Goal: Information Seeking & Learning: Learn about a topic

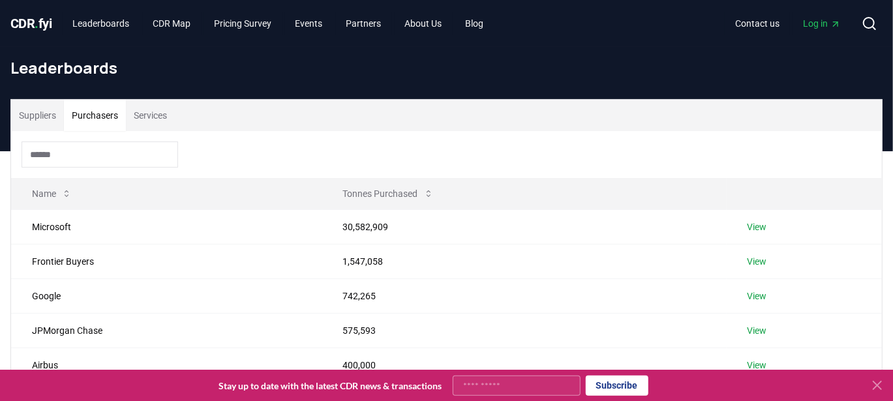
click at [106, 117] on button "Purchasers" at bounding box center [95, 115] width 62 height 31
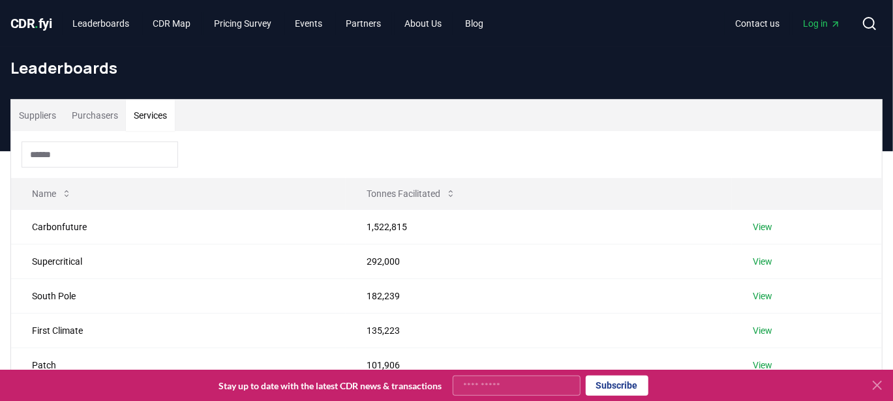
click at [161, 112] on button "Services" at bounding box center [150, 115] width 49 height 31
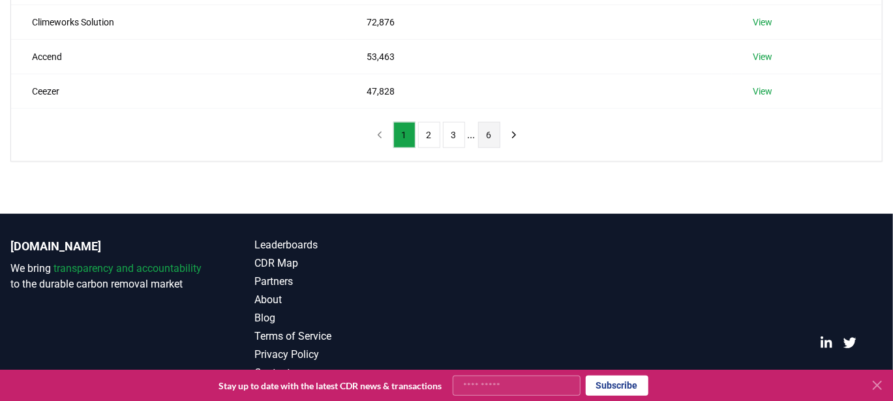
click at [493, 129] on button "6" at bounding box center [489, 135] width 22 height 26
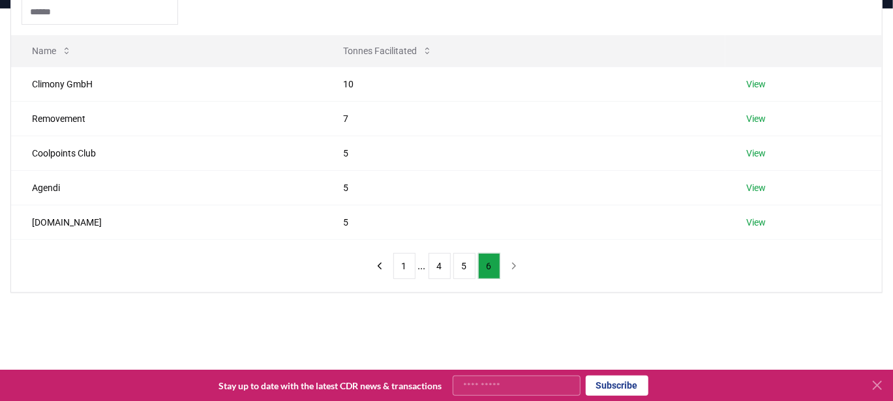
scroll to position [131, 0]
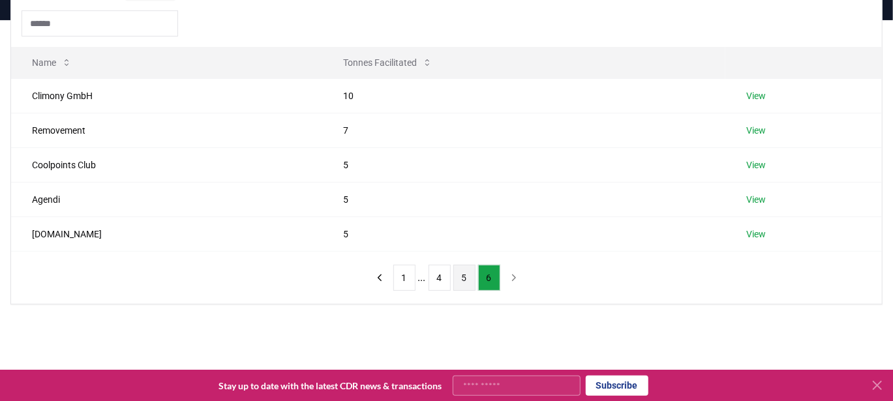
click at [470, 273] on button "5" at bounding box center [464, 278] width 22 height 26
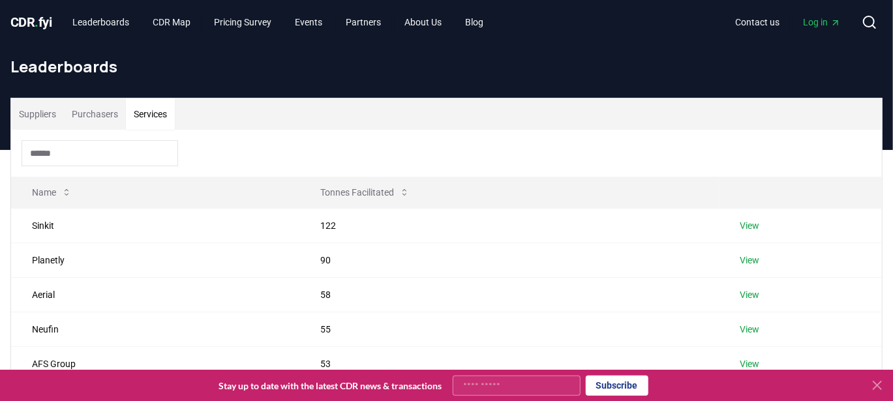
scroll to position [0, 0]
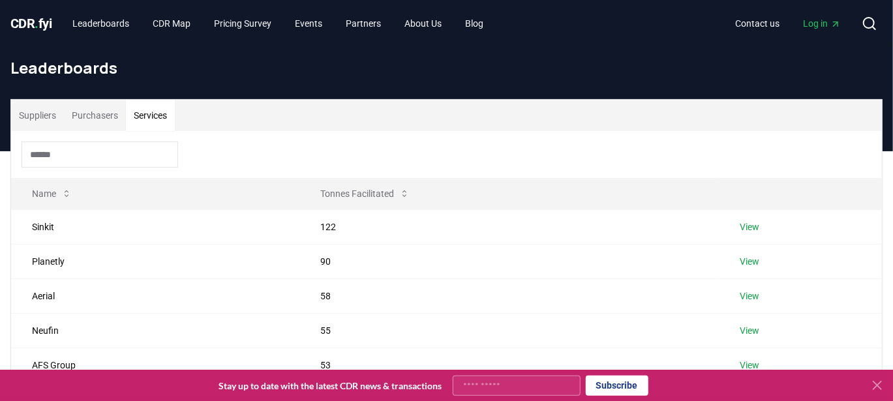
click at [43, 110] on button "Suppliers" at bounding box center [37, 115] width 53 height 31
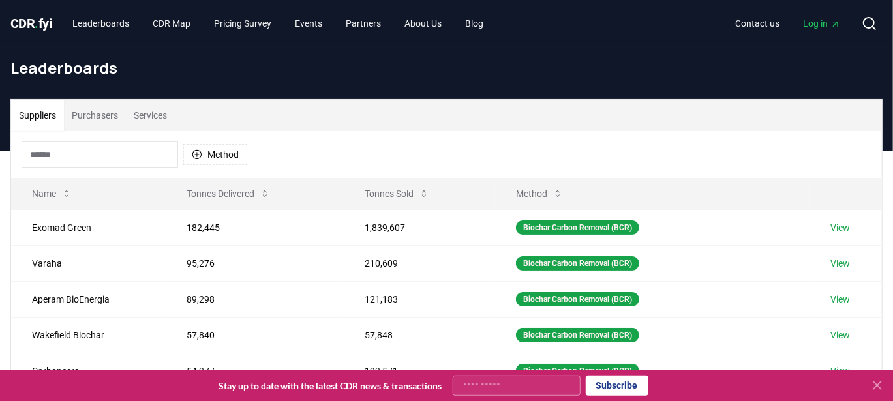
click at [112, 112] on button "Purchasers" at bounding box center [95, 115] width 62 height 31
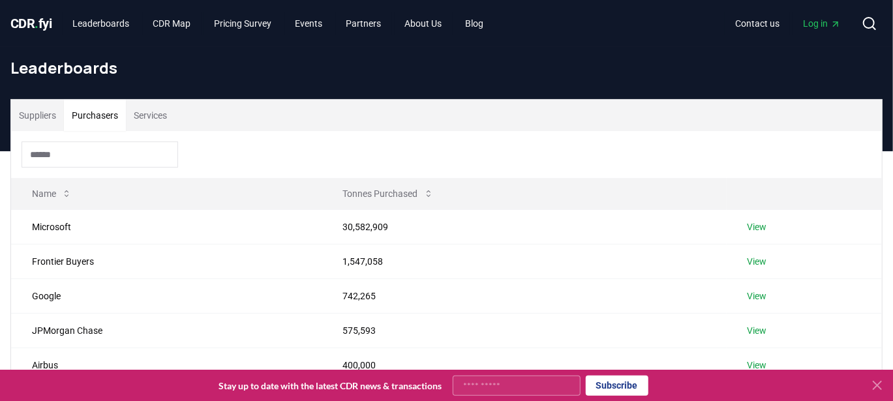
click at [51, 119] on button "Suppliers" at bounding box center [37, 115] width 53 height 31
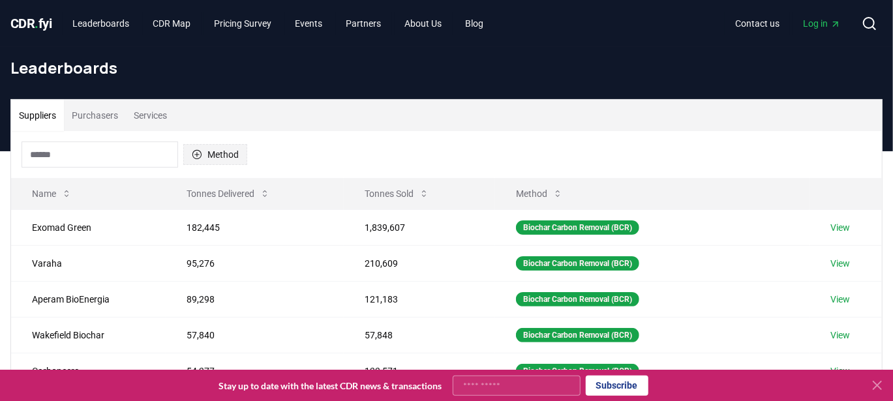
click at [233, 148] on button "Method" at bounding box center [215, 154] width 64 height 21
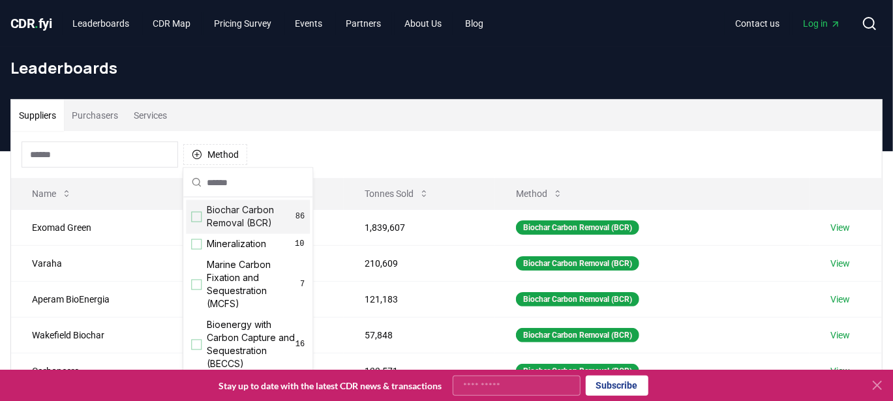
click at [196, 213] on div "Suggestions" at bounding box center [196, 217] width 10 height 10
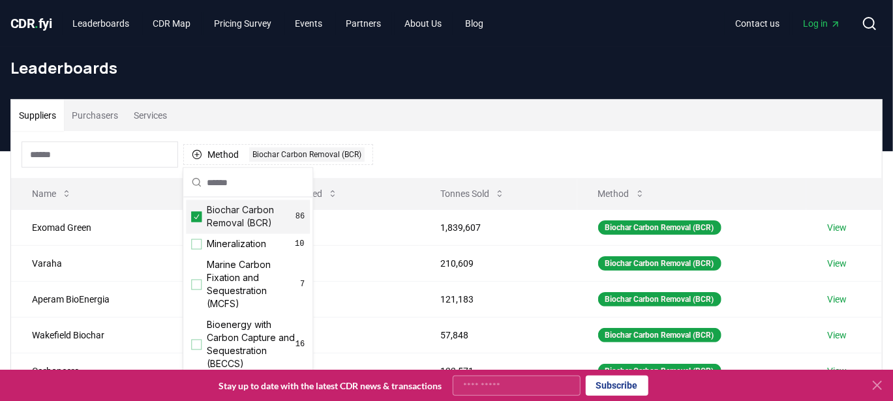
click at [391, 144] on div "Method 1 Biochar Carbon Removal (BCR)" at bounding box center [446, 154] width 871 height 47
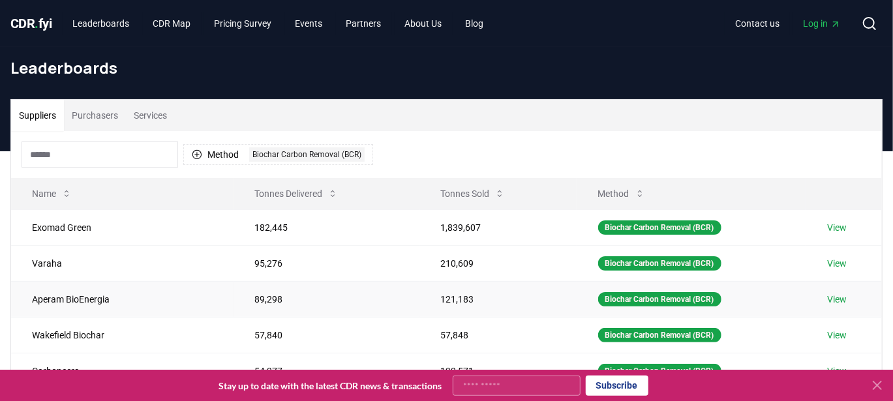
scroll to position [456, 0]
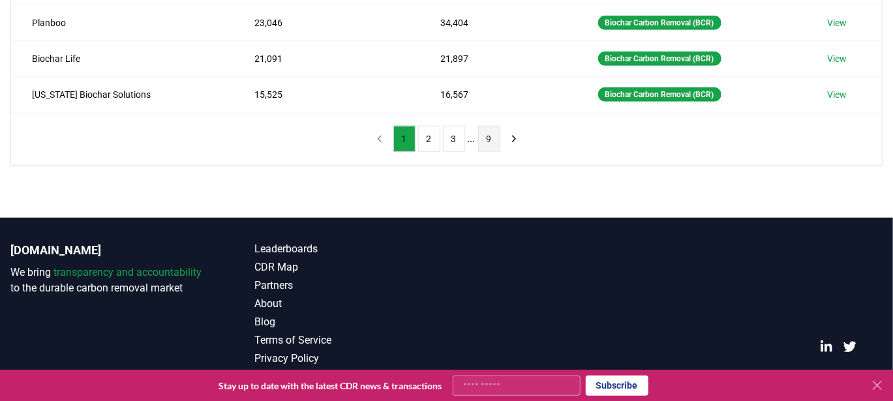
click at [488, 136] on button "9" at bounding box center [489, 139] width 22 height 26
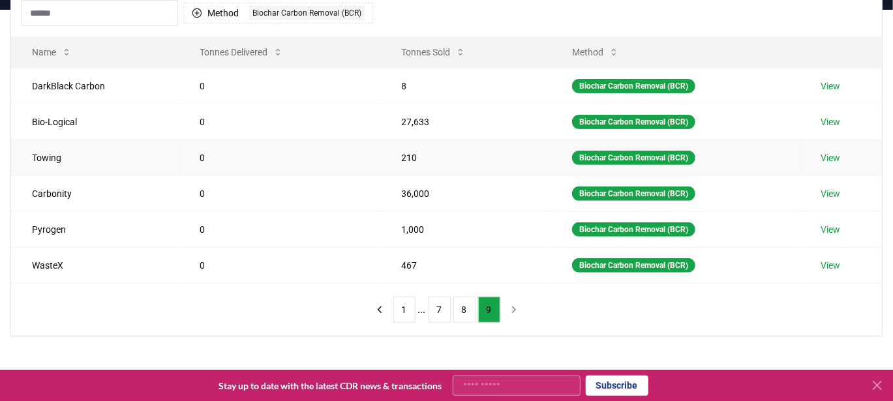
scroll to position [117, 0]
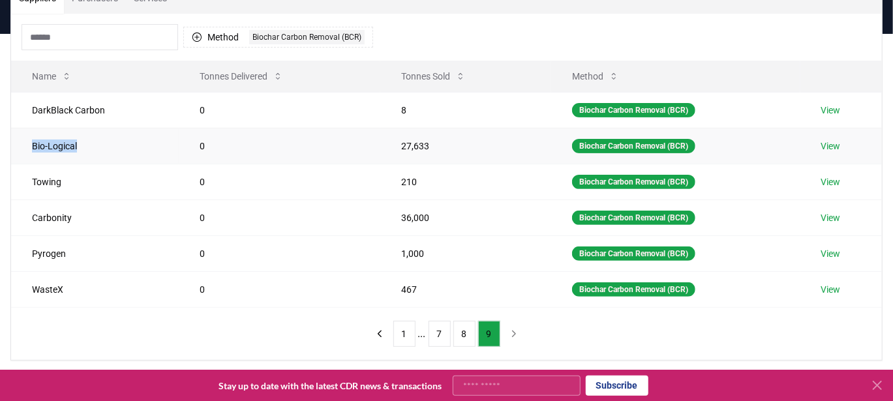
drag, startPoint x: 80, startPoint y: 136, endPoint x: 32, endPoint y: 145, distance: 48.6
click at [32, 145] on td "Bio-Logical" at bounding box center [95, 146] width 168 height 36
copy td "Bio-Logical"
click at [349, 215] on td "0" at bounding box center [280, 218] width 202 height 36
click at [466, 323] on button "8" at bounding box center [464, 334] width 22 height 26
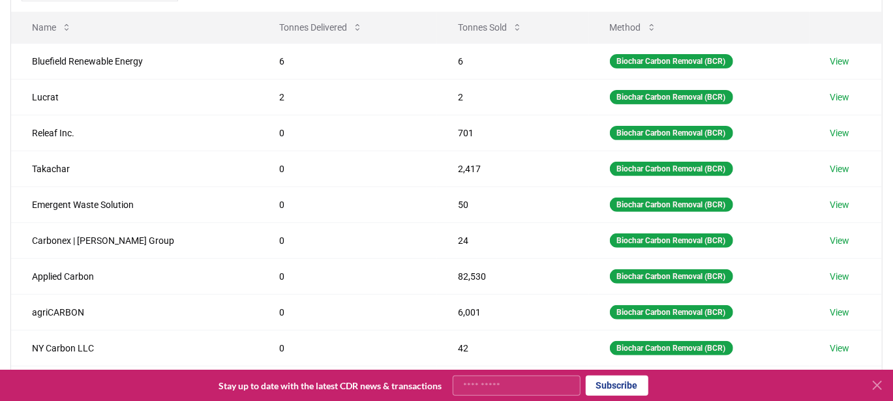
scroll to position [162, 0]
